Goal: Information Seeking & Learning: Learn about a topic

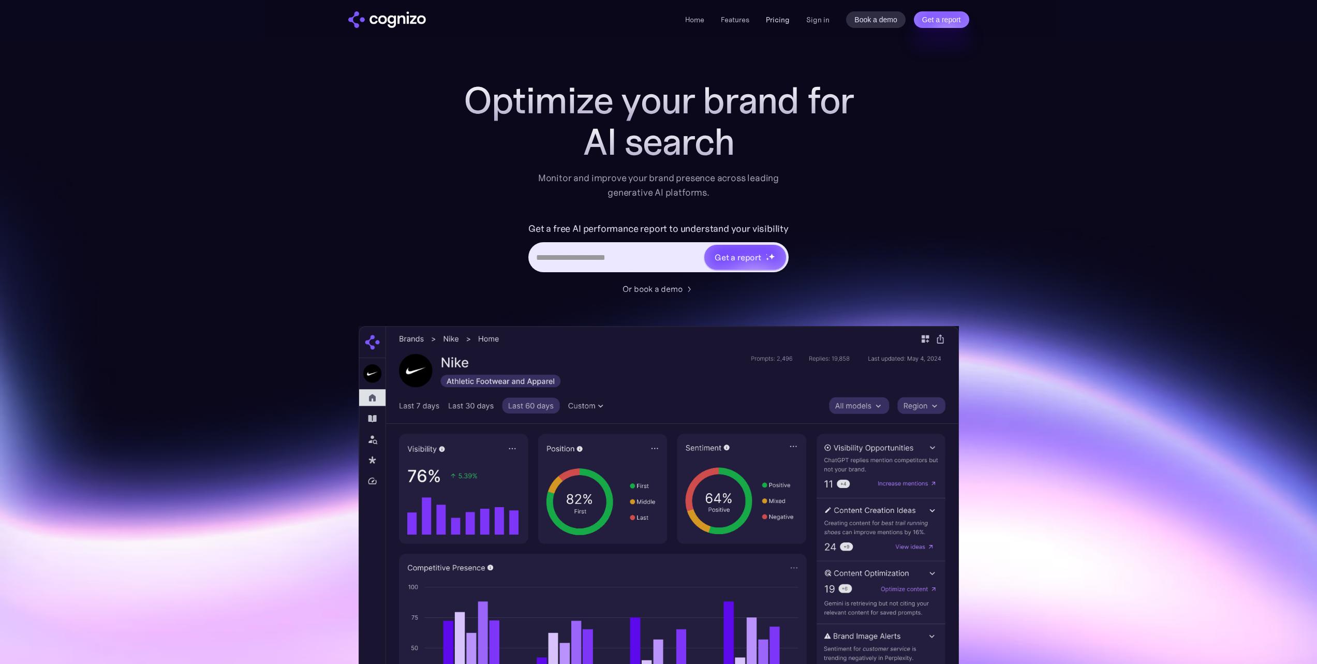
click at [777, 18] on link "Pricing" at bounding box center [778, 19] width 24 height 9
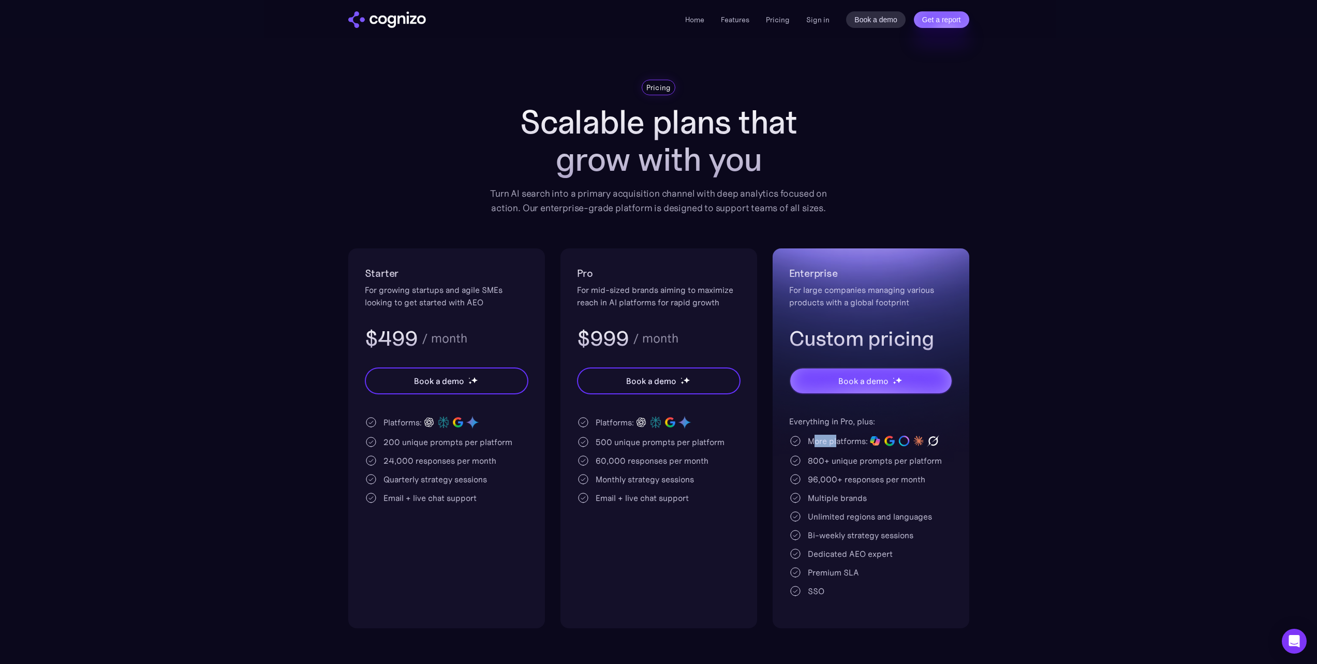
drag, startPoint x: 813, startPoint y: 445, endPoint x: 838, endPoint y: 443, distance: 25.9
click at [838, 443] on div "More platforms:" at bounding box center [838, 441] width 60 height 12
drag, startPoint x: 390, startPoint y: 441, endPoint x: 458, endPoint y: 443, distance: 67.8
click at [458, 443] on div "200 unique prompts per platform" at bounding box center [448, 442] width 129 height 12
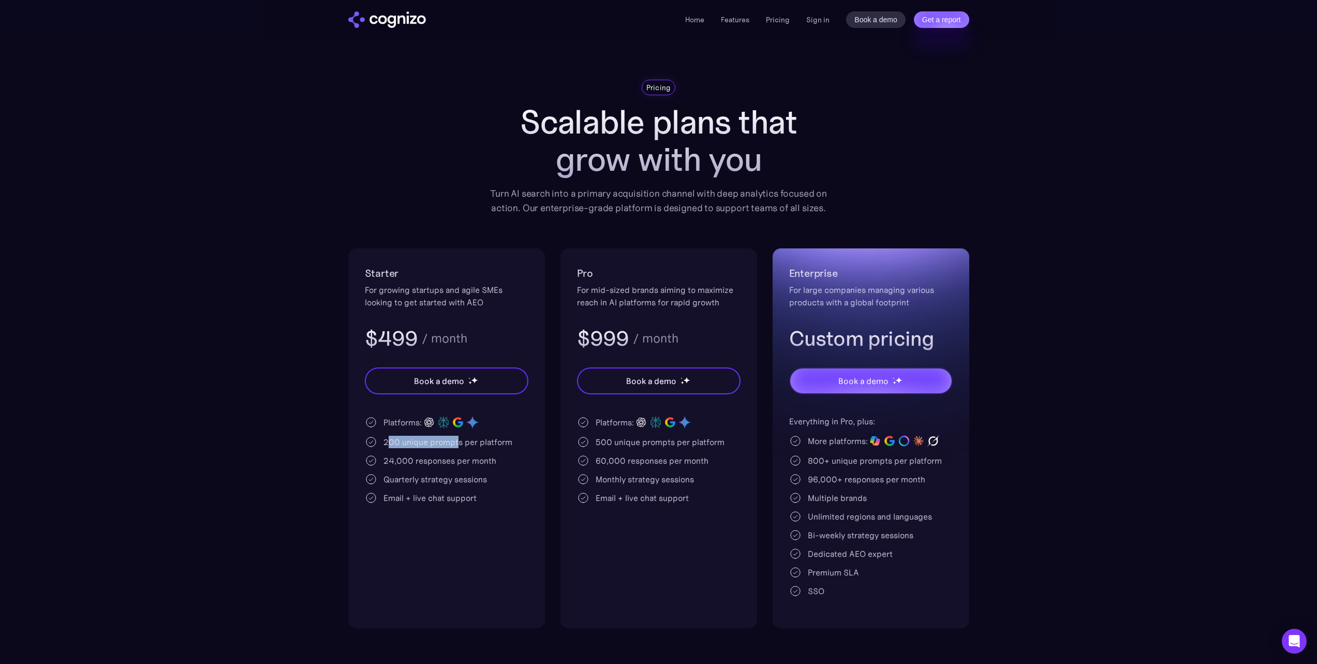
click at [458, 443] on div "200 unique prompts per platform" at bounding box center [448, 442] width 129 height 12
drag, startPoint x: 389, startPoint y: 461, endPoint x: 476, endPoint y: 458, distance: 87.0
click at [476, 458] on div "24,000 responses per month" at bounding box center [440, 460] width 113 height 12
drag, startPoint x: 389, startPoint y: 443, endPoint x: 452, endPoint y: 442, distance: 62.6
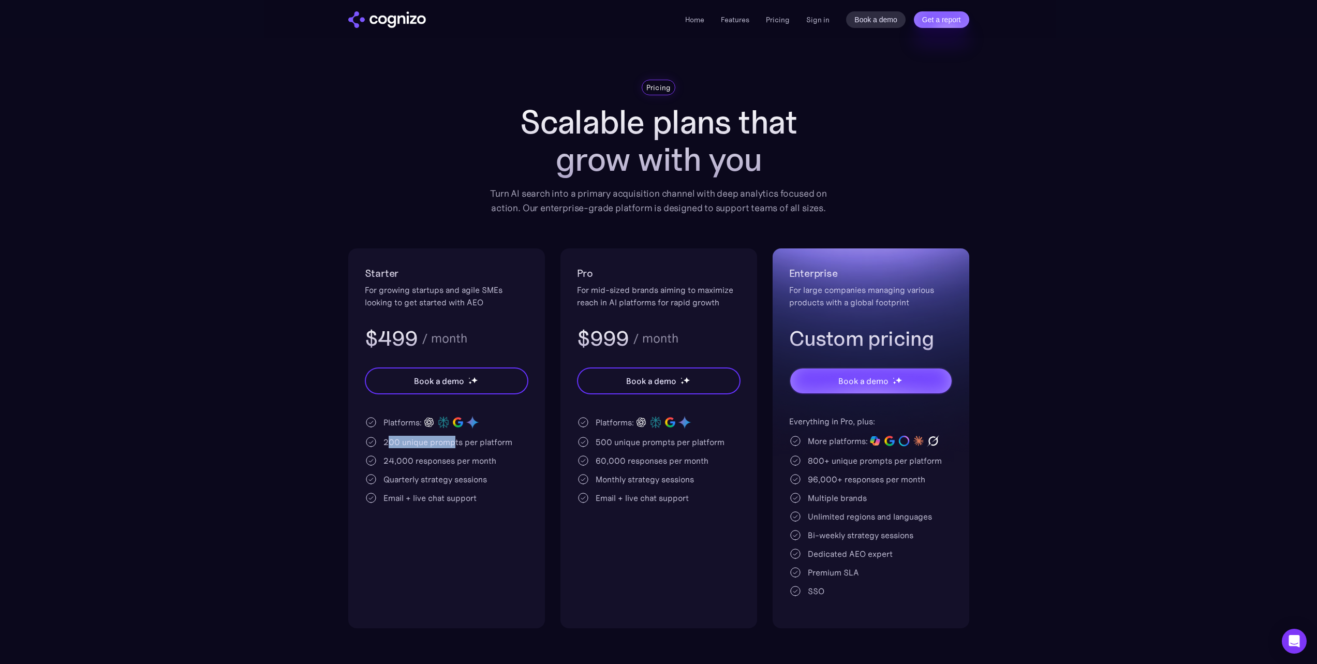
click at [452, 442] on div "200 unique prompts per platform" at bounding box center [448, 442] width 129 height 12
click at [474, 447] on div "200 unique prompts per platform" at bounding box center [448, 442] width 129 height 12
click at [1120, 204] on section "Pricing Scalable plans that grow with you Turn AI search into a primary acquisi…" at bounding box center [658, 354] width 1317 height 549
click at [1169, 270] on section "Pricing Scalable plans that grow with you Turn AI search into a primary acquisi…" at bounding box center [658, 354] width 1317 height 549
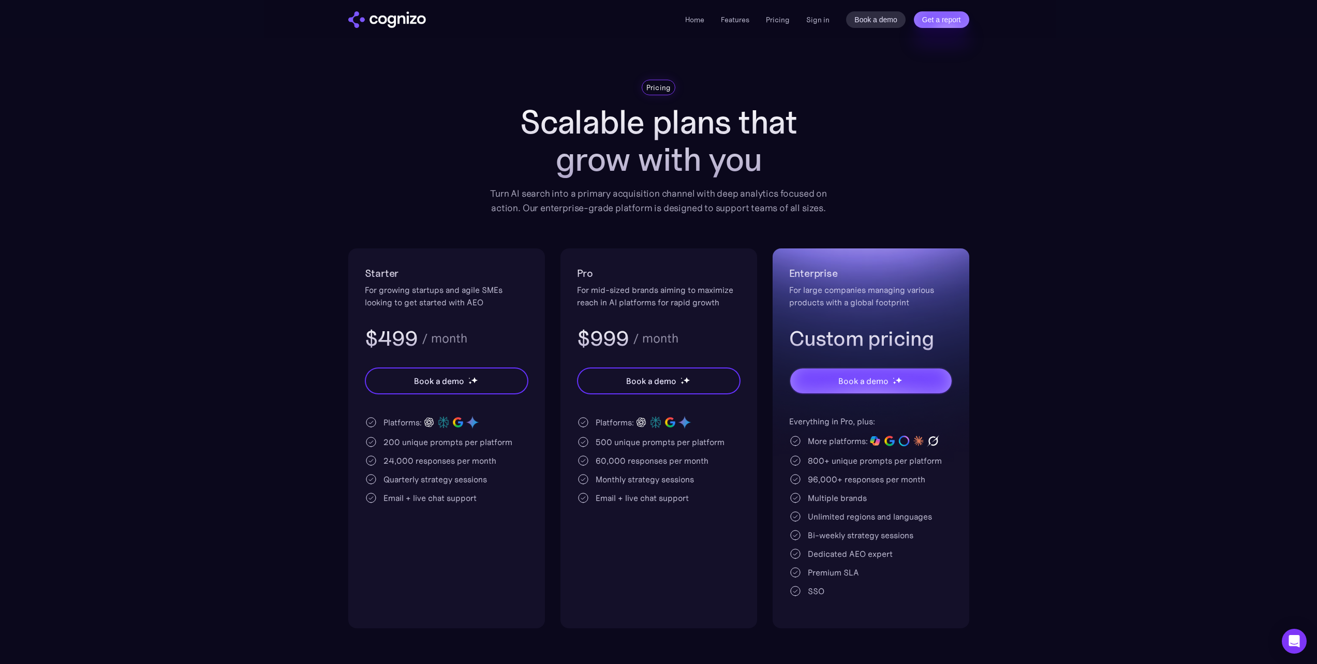
click at [595, 143] on h1 "Scalable plans that grow with you" at bounding box center [659, 141] width 352 height 75
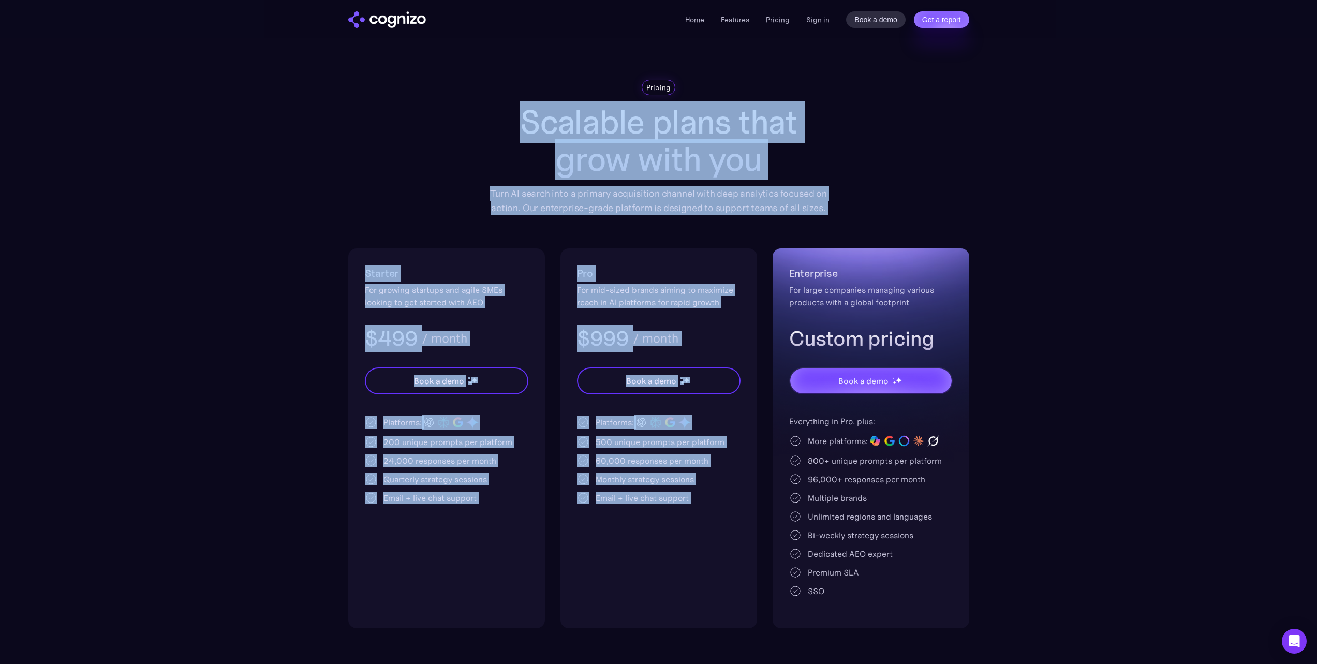
drag, startPoint x: 514, startPoint y: 111, endPoint x: 843, endPoint y: 219, distance: 346.0
click at [843, 219] on div "Pricing Scalable plans that grow with you Turn AI search into a primary acquisi…" at bounding box center [658, 354] width 621 height 549
drag, startPoint x: 823, startPoint y: 216, endPoint x: 513, endPoint y: 136, distance: 320.2
click at [513, 136] on div "Pricing Scalable plans that grow with you Turn AI search into a primary acquisi…" at bounding box center [658, 354] width 621 height 549
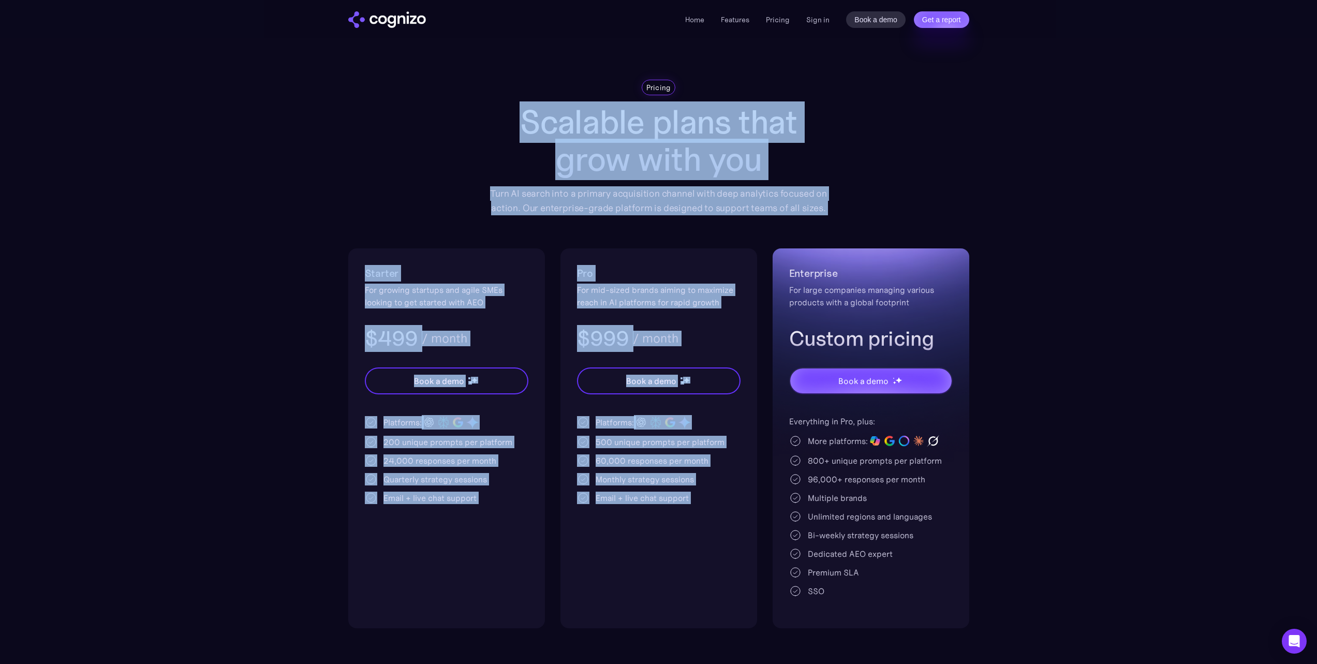
click at [513, 136] on h1 "Scalable plans that grow with you" at bounding box center [659, 141] width 352 height 75
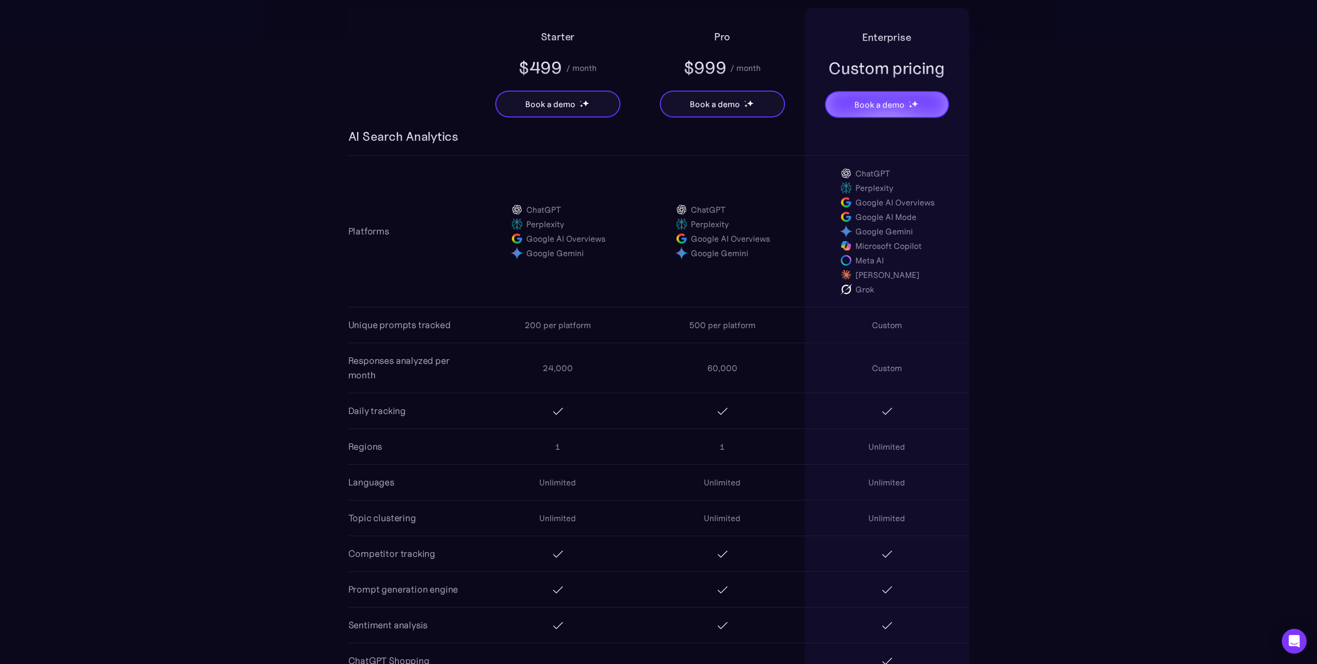
scroll to position [697, 0]
